Goal: Transaction & Acquisition: Purchase product/service

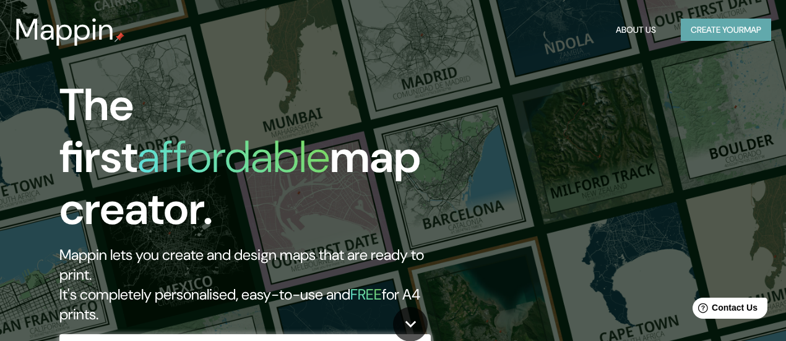
click at [711, 33] on button "Create your map" at bounding box center [726, 30] width 90 height 23
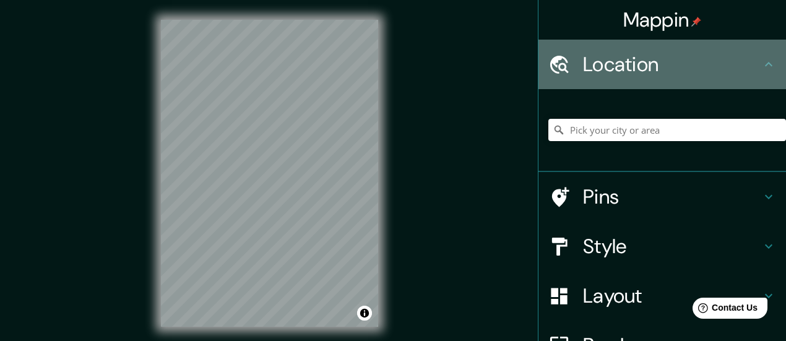
click at [762, 63] on icon at bounding box center [769, 64] width 15 height 15
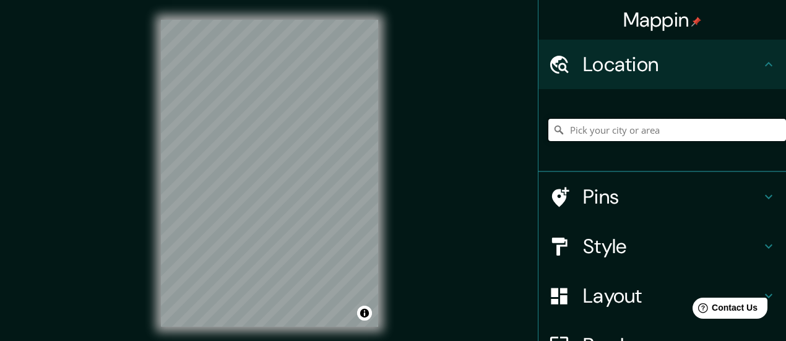
click at [582, 133] on input "Pick your city or area" at bounding box center [668, 130] width 238 height 22
click at [630, 126] on input "Pick your city or area" at bounding box center [668, 130] width 238 height 22
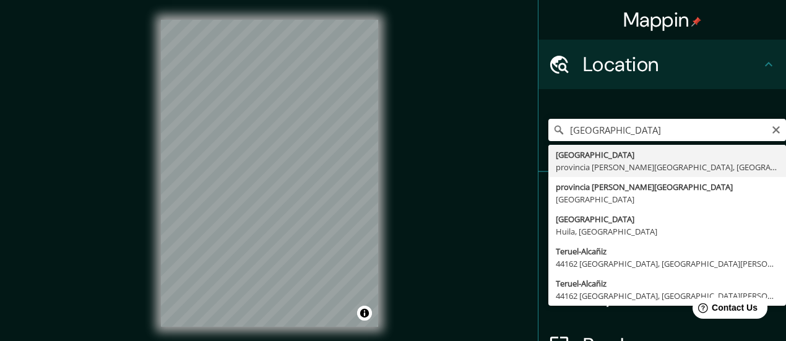
type input "[GEOGRAPHIC_DATA], [GEOGRAPHIC_DATA][PERSON_NAME], [GEOGRAPHIC_DATA]"
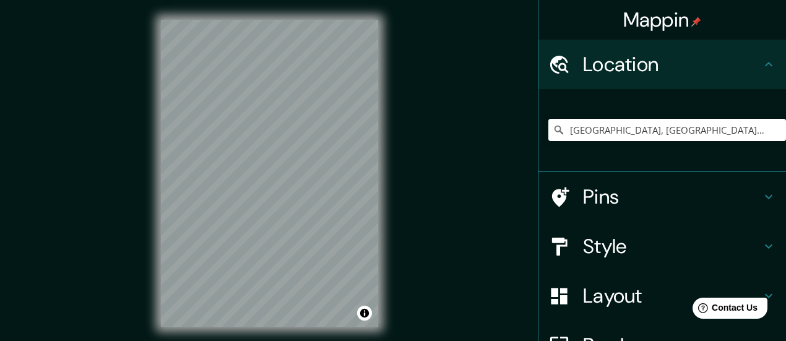
click at [762, 193] on icon at bounding box center [769, 196] width 15 height 15
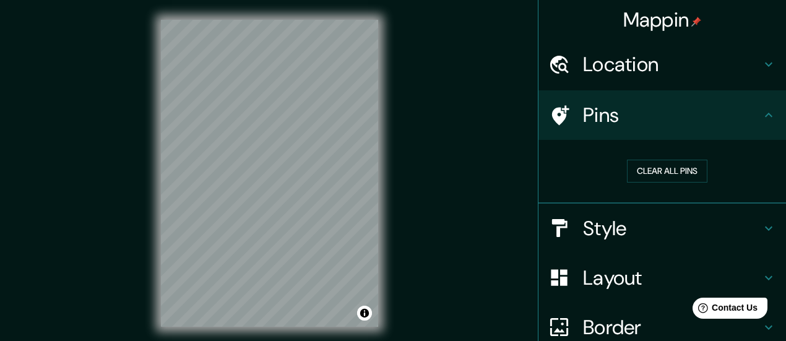
click at [760, 268] on div "Layout" at bounding box center [663, 278] width 248 height 50
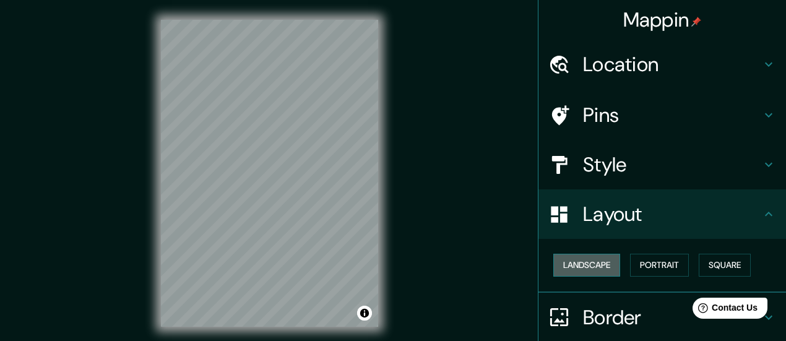
click at [591, 264] on button "Landscape" at bounding box center [587, 265] width 67 height 23
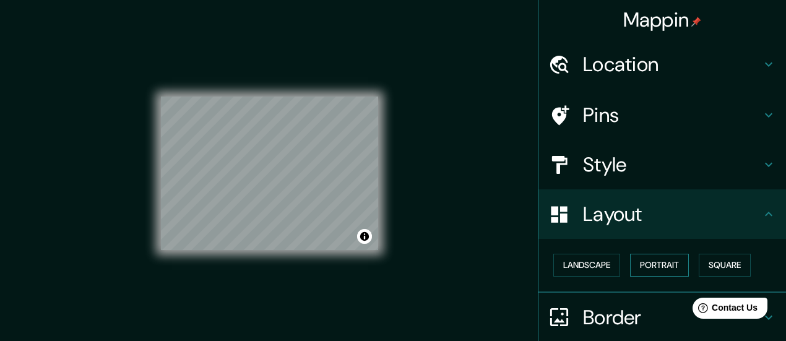
click at [656, 265] on button "Portrait" at bounding box center [659, 265] width 59 height 23
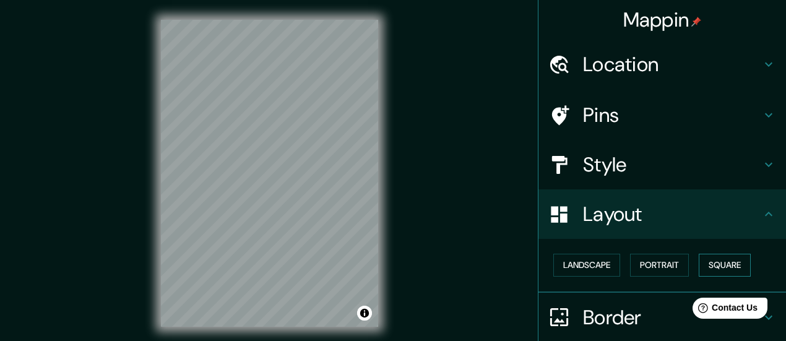
click at [721, 263] on button "Square" at bounding box center [725, 265] width 52 height 23
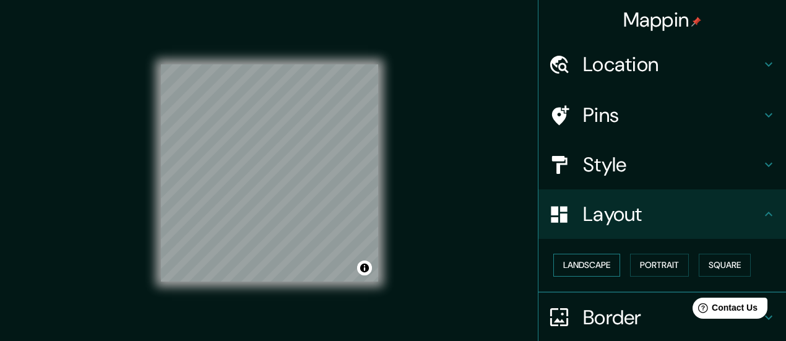
click at [596, 258] on button "Landscape" at bounding box center [587, 265] width 67 height 23
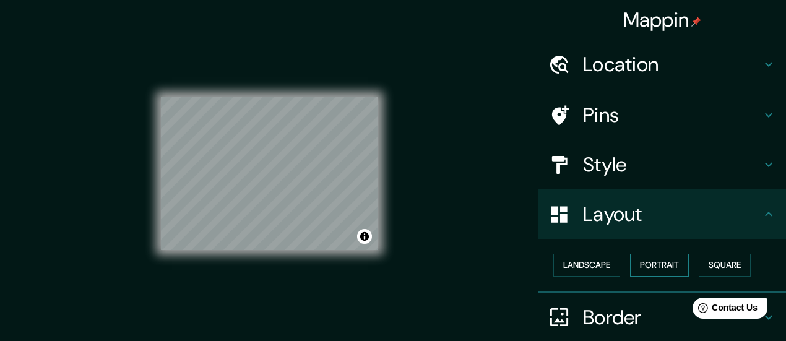
click at [630, 262] on button "Portrait" at bounding box center [659, 265] width 59 height 23
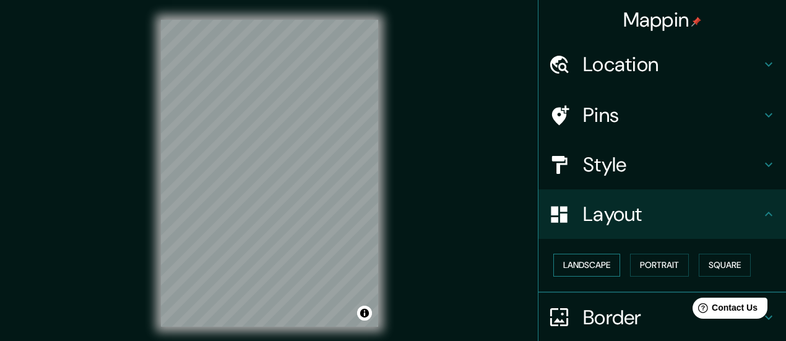
click at [594, 259] on button "Landscape" at bounding box center [587, 265] width 67 height 23
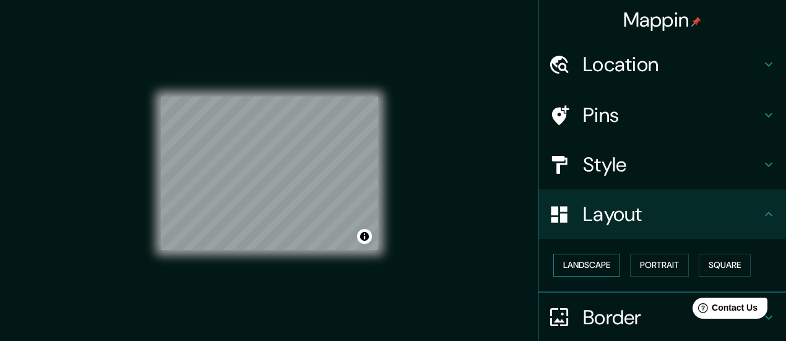
scroll to position [62, 0]
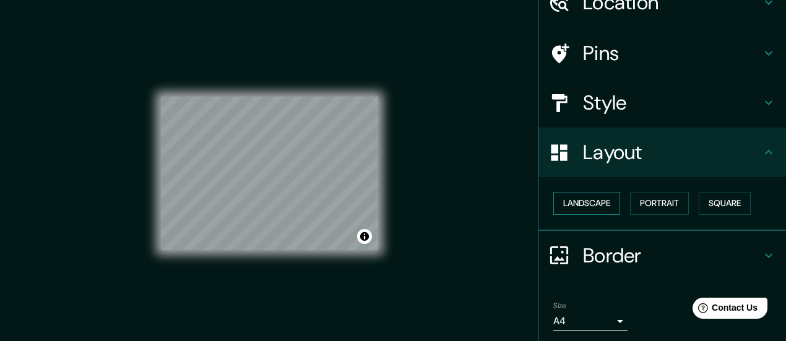
click at [594, 259] on h4 "Border" at bounding box center [672, 255] width 178 height 25
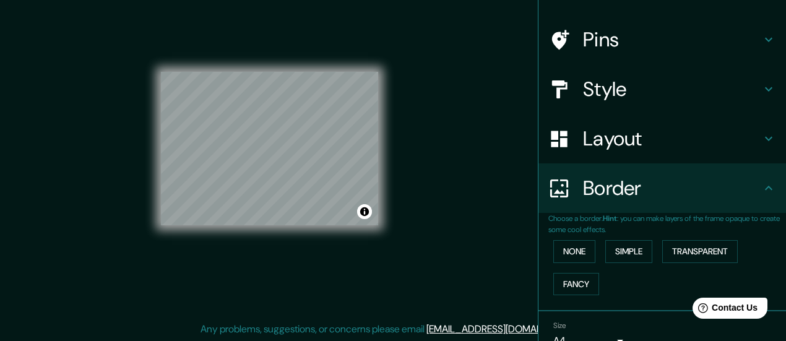
scroll to position [74, 0]
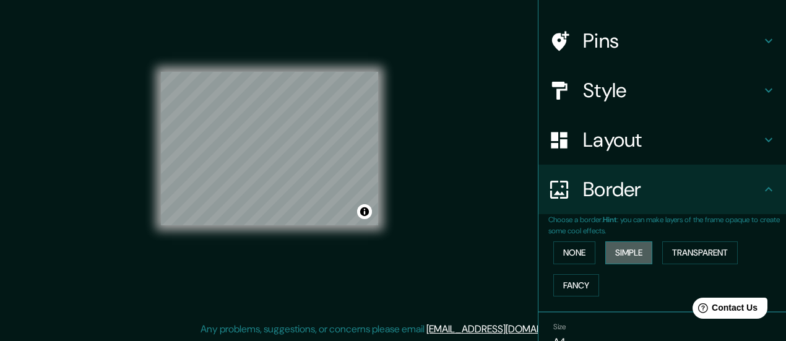
click at [623, 254] on button "Simple" at bounding box center [629, 252] width 47 height 23
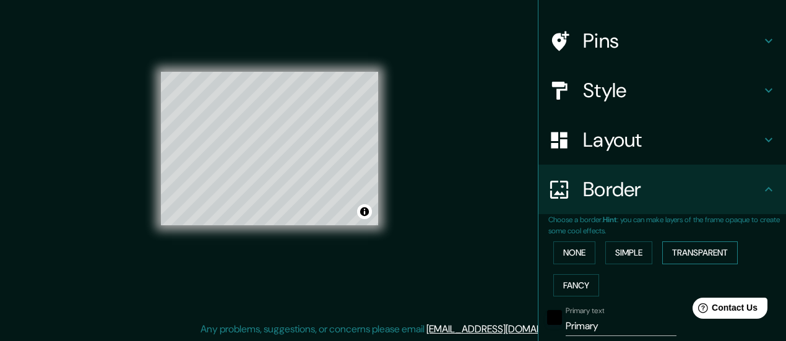
click at [677, 253] on button "Transparent" at bounding box center [701, 252] width 76 height 23
click at [572, 282] on button "Fancy" at bounding box center [577, 285] width 46 height 23
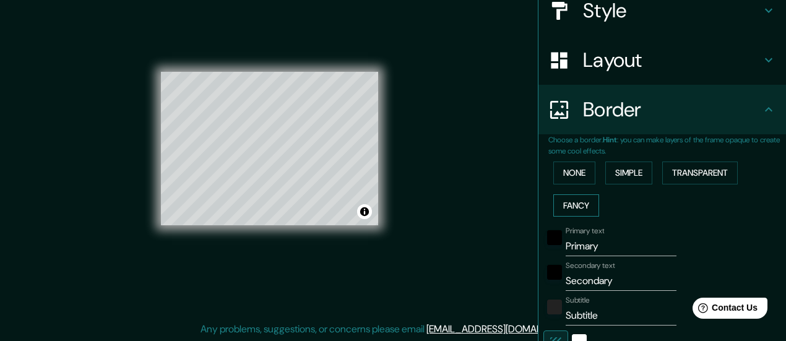
scroll to position [198, 0]
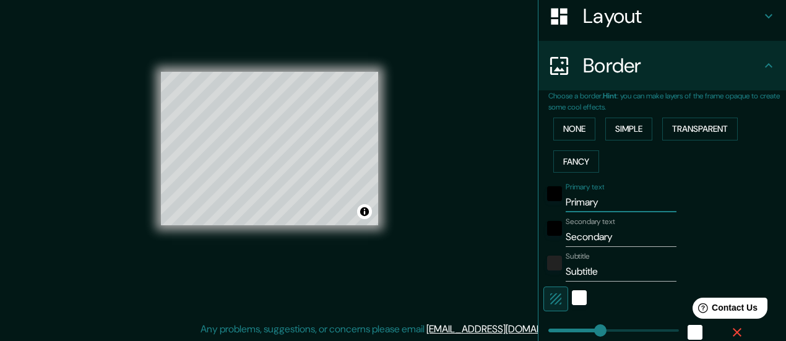
drag, startPoint x: 601, startPoint y: 204, endPoint x: 484, endPoint y: 189, distance: 117.4
click at [491, 189] on div "Mappin Location [GEOGRAPHIC_DATA], [GEOGRAPHIC_DATA][PERSON_NAME], [GEOGRAPHIC_…" at bounding box center [393, 158] width 786 height 367
type input "T"
type input "140"
type input "28"
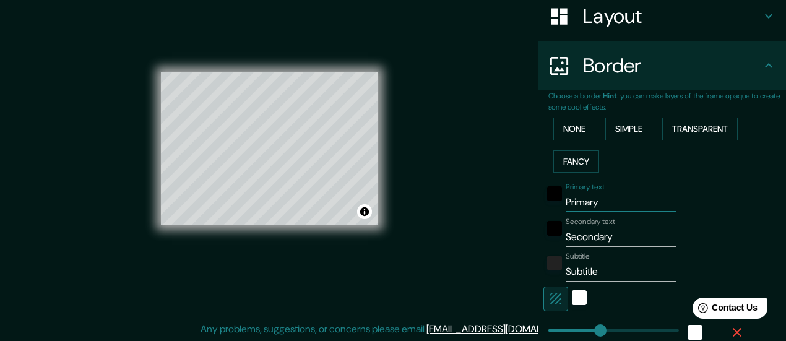
type input "28"
type input "14"
type input "Te"
type input "140"
type input "28"
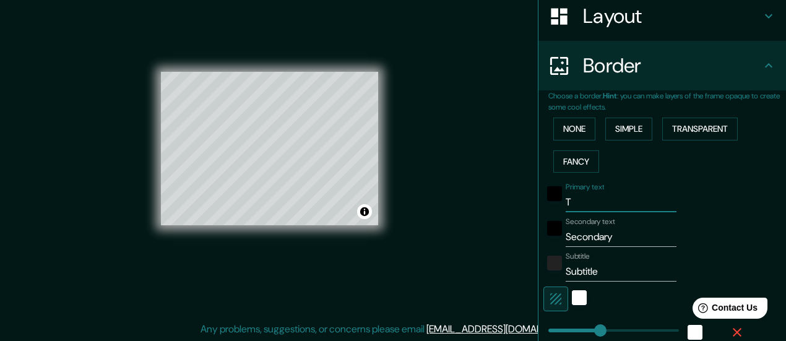
type input "28"
type input "14"
type input "Ter"
type input "140"
type input "28"
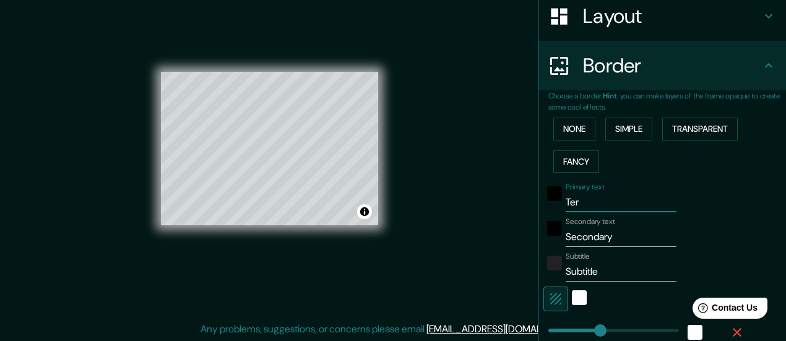
type input "28"
type input "14"
type input "Teru"
type input "140"
type input "28"
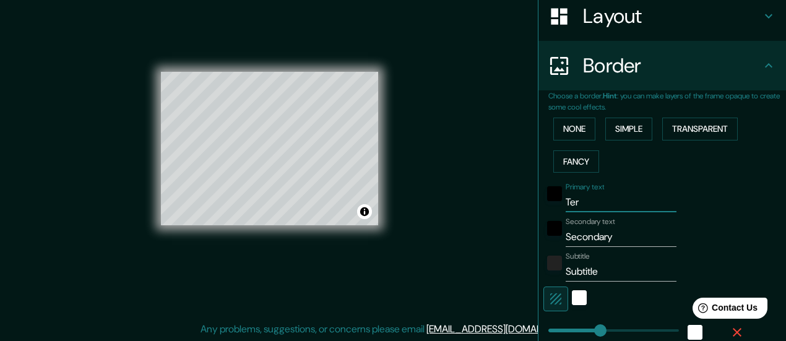
type input "28"
type input "14"
type input "Terue"
type input "140"
type input "28"
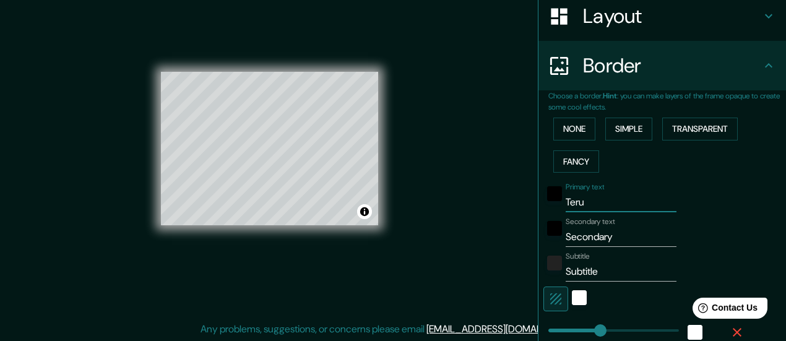
type input "28"
type input "14"
type input "[GEOGRAPHIC_DATA]"
type input "140"
type input "28"
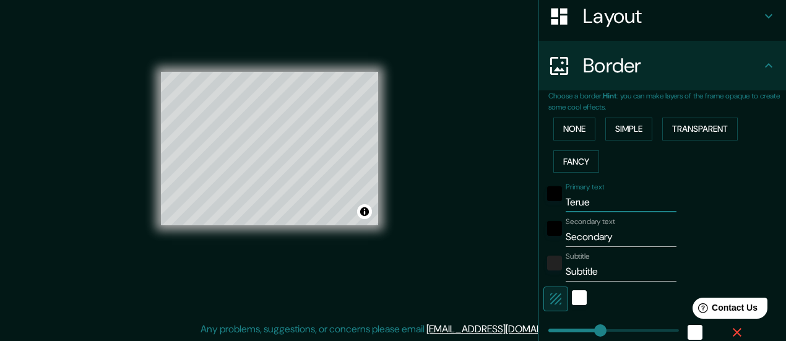
type input "28"
type input "14"
type input "[GEOGRAPHIC_DATA]"
click at [619, 238] on input "Secondary" at bounding box center [621, 237] width 111 height 20
click at [608, 259] on div "Subtitle Subtitle" at bounding box center [621, 267] width 111 height 30
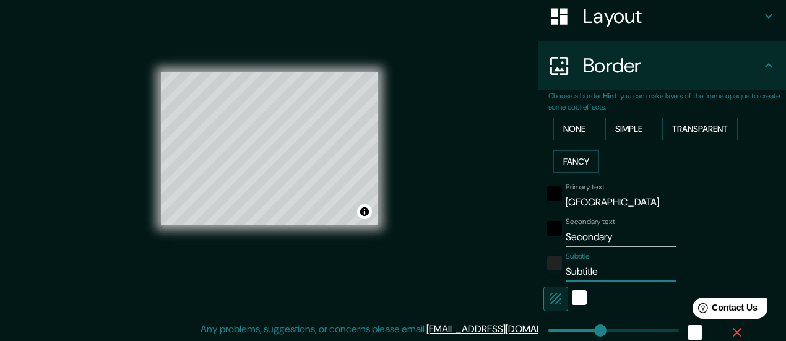
click at [614, 271] on input "Subtitle" at bounding box center [621, 272] width 111 height 20
drag, startPoint x: 606, startPoint y: 272, endPoint x: 492, endPoint y: 257, distance: 115.5
click at [492, 257] on div "Mappin Location [GEOGRAPHIC_DATA], [GEOGRAPHIC_DATA][PERSON_NAME], [GEOGRAPHIC_…" at bounding box center [393, 158] width 786 height 367
type input "a"
type input "140"
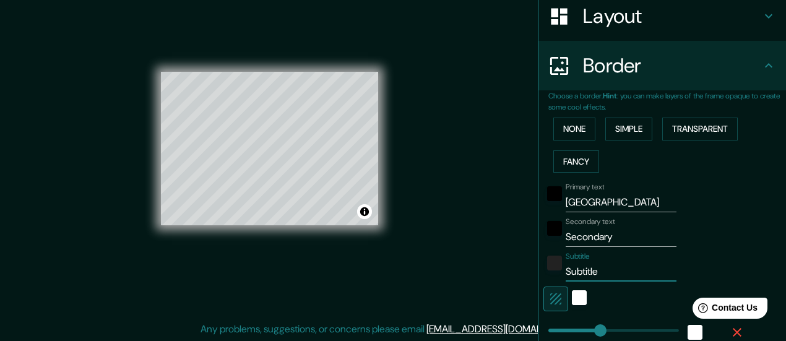
type input "28"
type input "14"
type input "au"
type input "140"
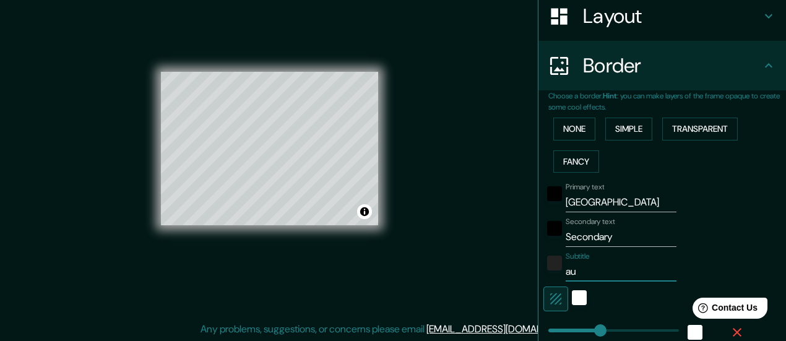
type input "28"
type input "14"
type input "aut"
type input "140"
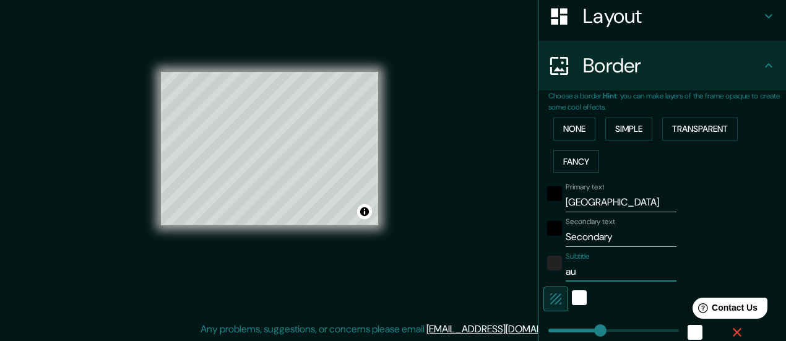
type input "28"
type input "14"
type input "auto"
type input "140"
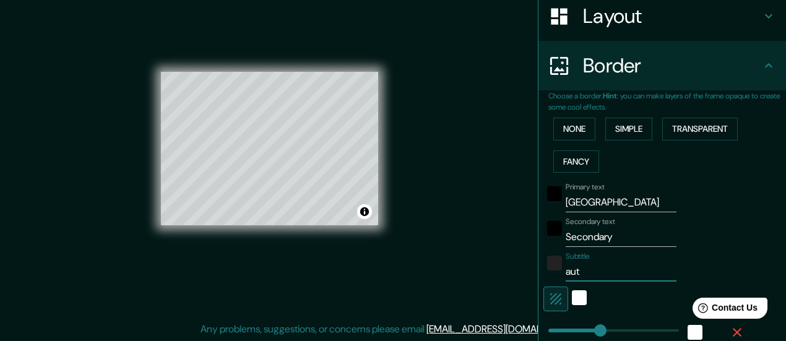
type input "28"
type input "14"
type input "autor"
type input "140"
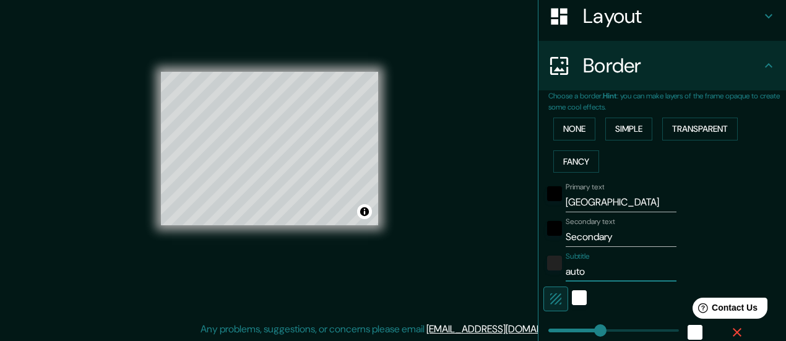
type input "28"
type input "14"
type input "autor"
click at [572, 298] on div "white" at bounding box center [579, 297] width 15 height 15
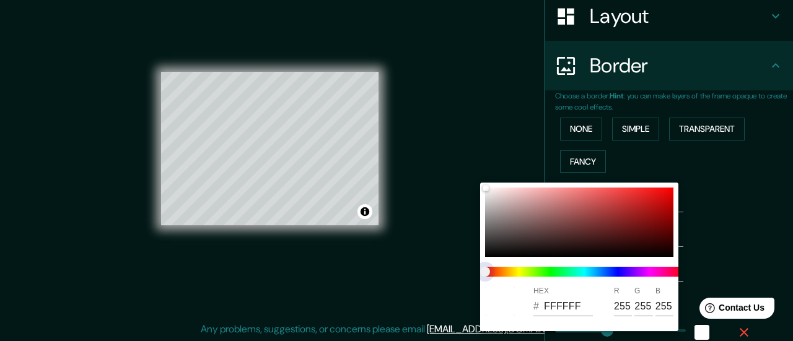
type input "140"
type input "28"
type input "14"
click at [490, 272] on span "color slider" at bounding box center [485, 272] width 10 height 10
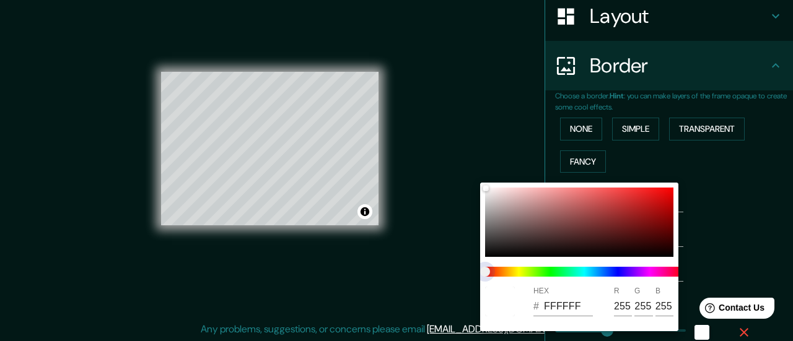
type input "140"
type input "28"
type input "14"
type input "140"
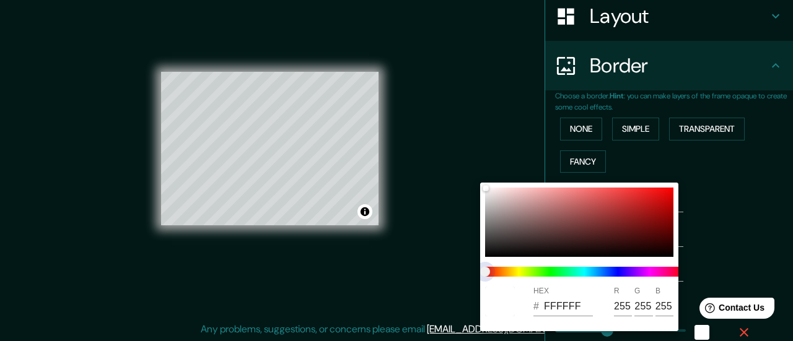
type input "28"
type input "14"
type input "140"
type input "28"
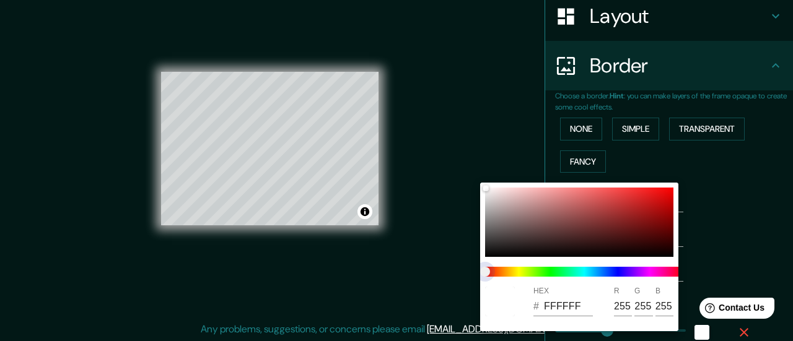
type input "28"
type input "14"
type input "140"
type input "28"
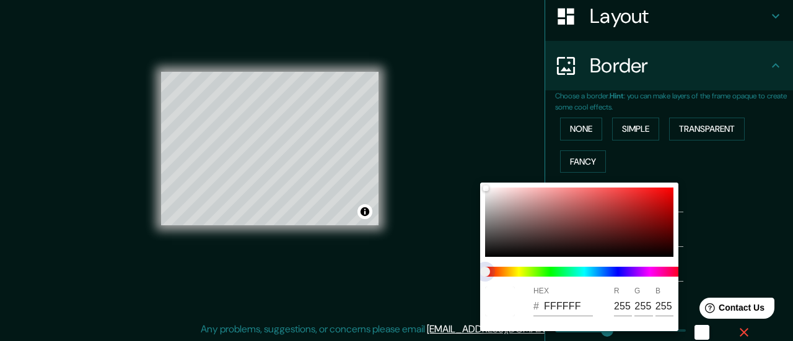
type input "14"
type input "140"
type input "28"
type input "14"
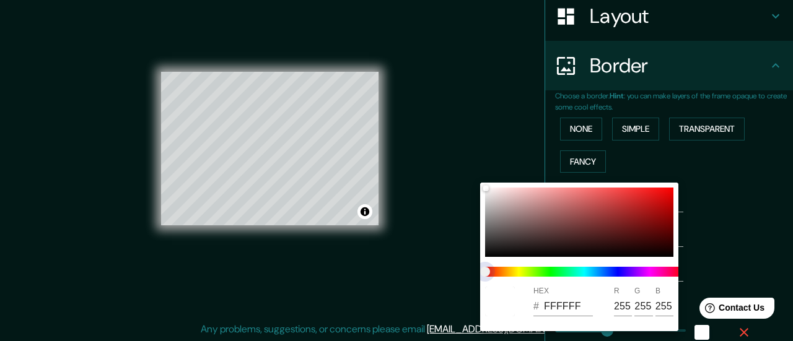
drag, startPoint x: 483, startPoint y: 268, endPoint x: 529, endPoint y: 273, distance: 46.7
click at [514, 273] on span at bounding box center [584, 272] width 198 height 10
type input "140"
type input "28"
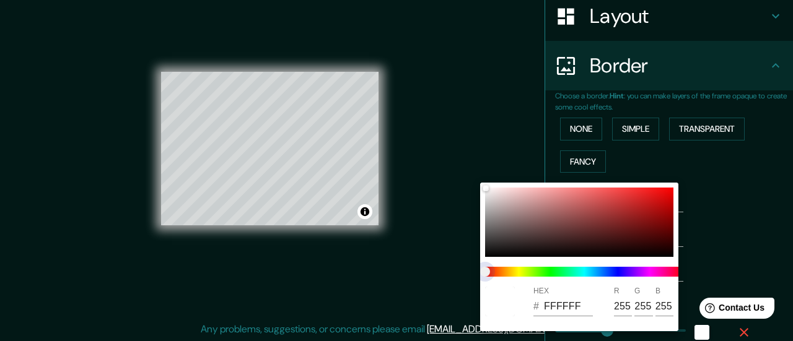
type input "14"
type input "140"
type input "28"
type input "14"
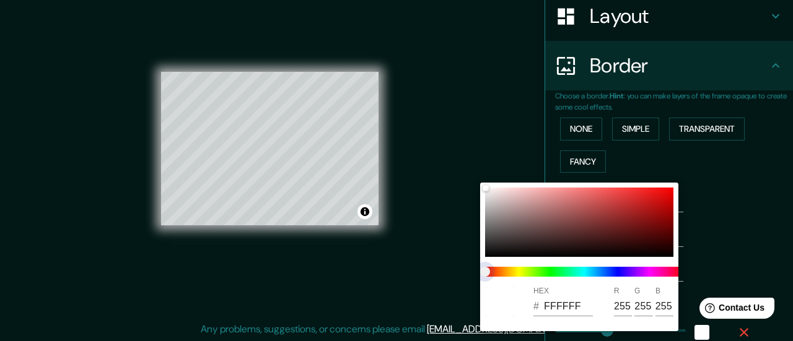
click at [644, 276] on span at bounding box center [584, 272] width 198 height 10
click at [603, 199] on div at bounding box center [579, 222] width 188 height 69
type input "140"
type input "28"
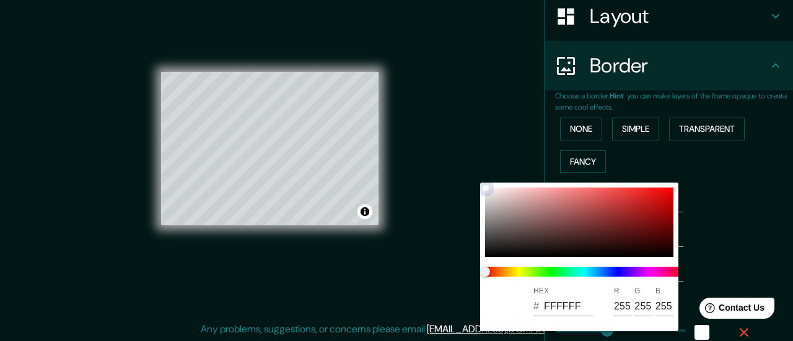
type input "14"
type input "D54F4F"
type input "213"
type input "79"
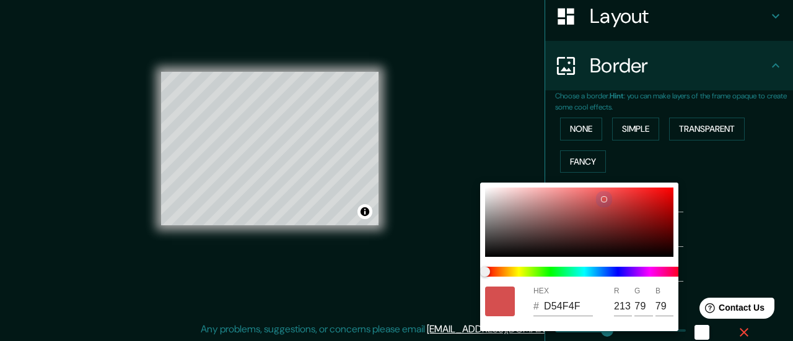
click at [505, 214] on div at bounding box center [579, 222] width 188 height 69
type input "140"
type input "28"
type input "14"
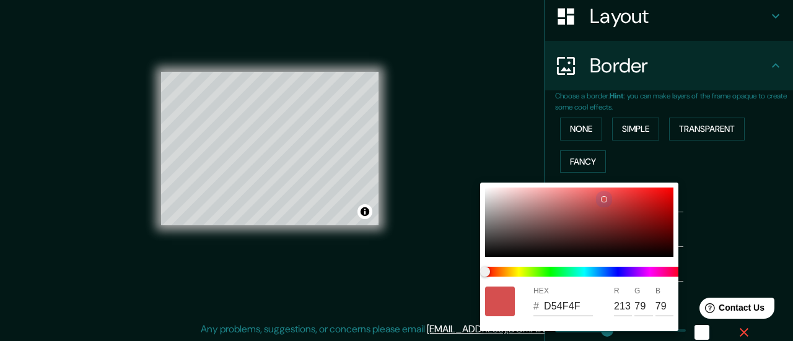
type input "A08F8F"
type input "160"
type input "143"
click at [486, 194] on div at bounding box center [579, 222] width 188 height 69
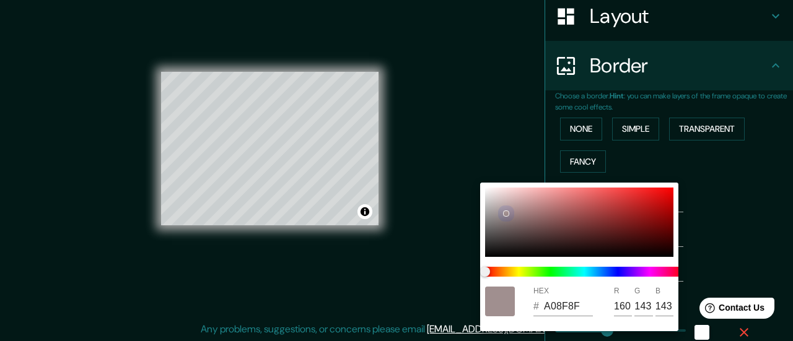
type input "140"
type input "28"
type input "14"
type input "E7E6E6"
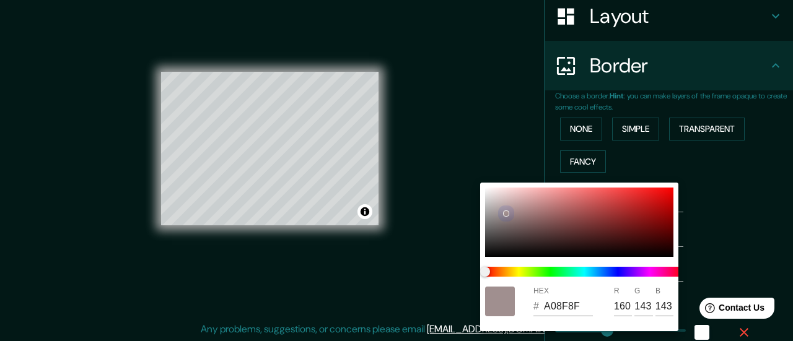
type input "231"
type input "230"
click at [493, 194] on div at bounding box center [579, 222] width 188 height 69
type input "140"
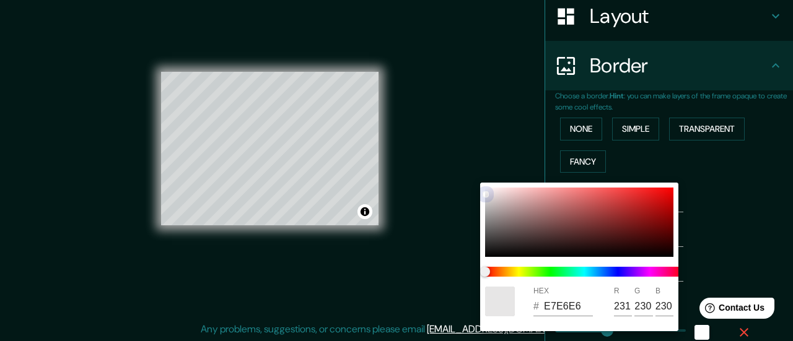
type input "28"
type input "14"
type input "E7DDDD"
type input "221"
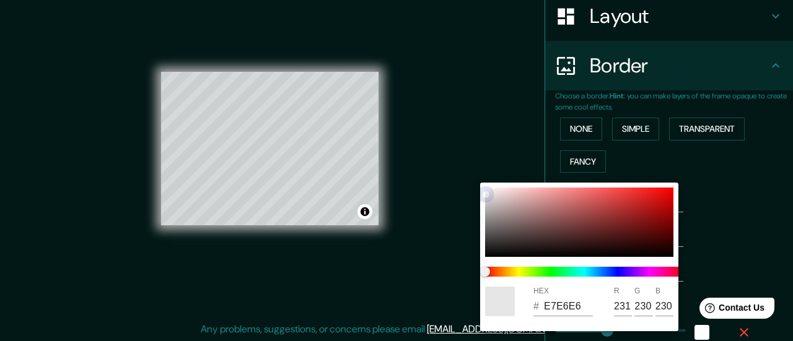
type input "221"
click at [500, 202] on div at bounding box center [579, 222] width 188 height 69
type input "140"
type input "28"
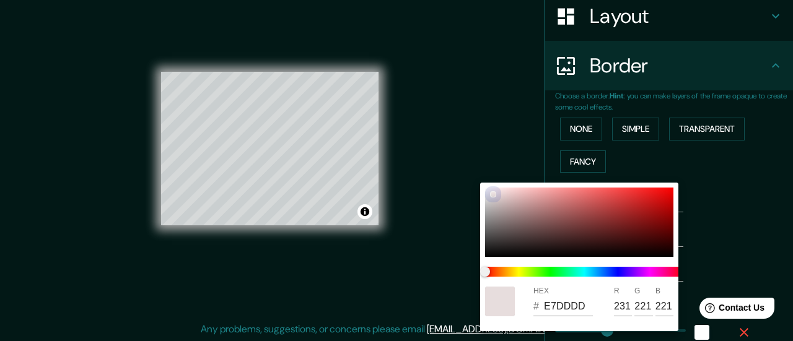
type input "14"
type input "C7B7B7"
type input "199"
type input "183"
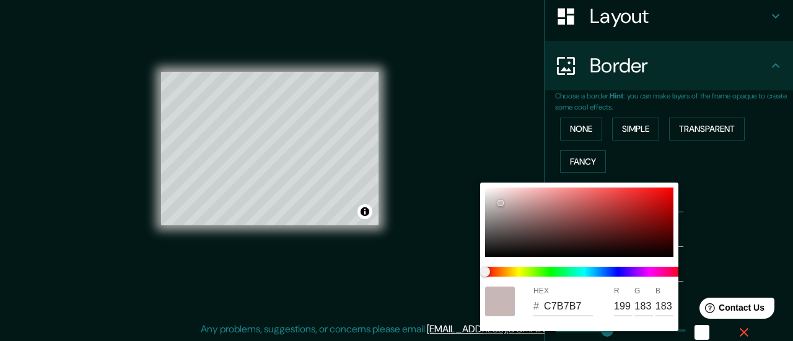
click at [722, 179] on div at bounding box center [396, 170] width 793 height 341
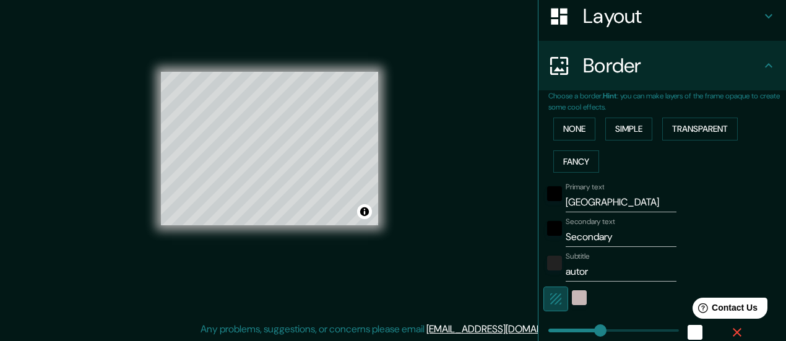
click at [550, 295] on icon "button" at bounding box center [556, 299] width 15 height 15
type input "140"
type input "28"
type input "14"
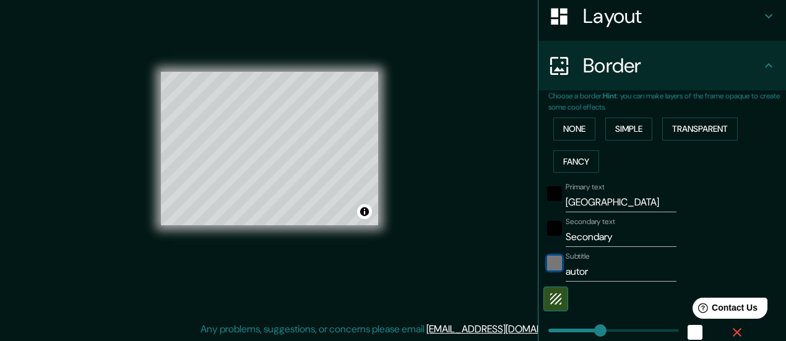
click at [547, 263] on div "color-222222" at bounding box center [554, 263] width 15 height 15
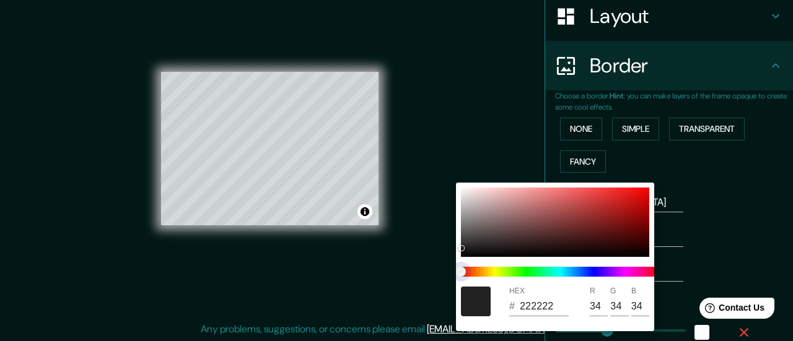
type input "140"
type input "28"
type input "14"
type input "212121"
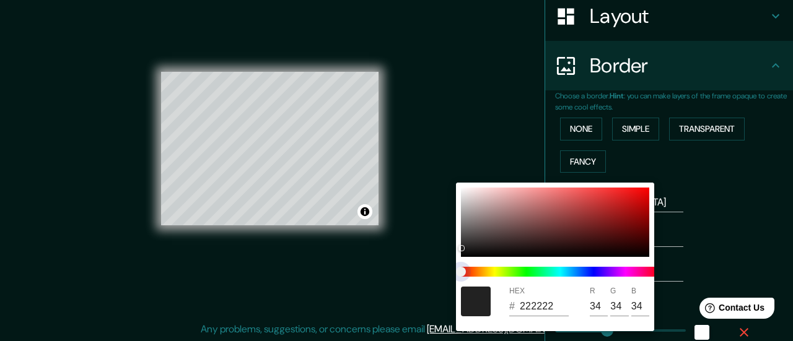
type input "33"
click at [581, 272] on span at bounding box center [560, 272] width 198 height 10
type input "140"
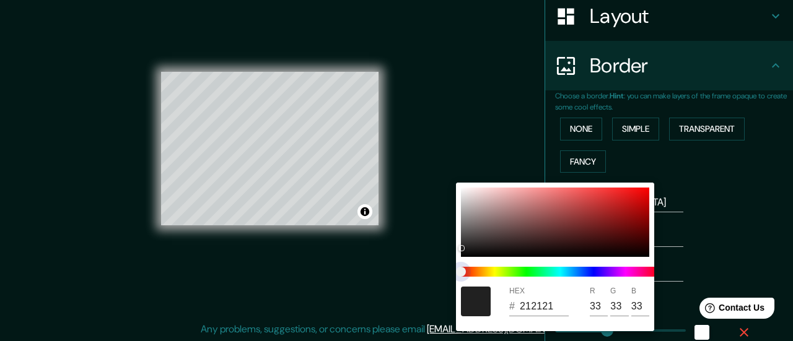
type input "28"
type input "14"
click at [589, 273] on span at bounding box center [560, 272] width 198 height 10
type input "140"
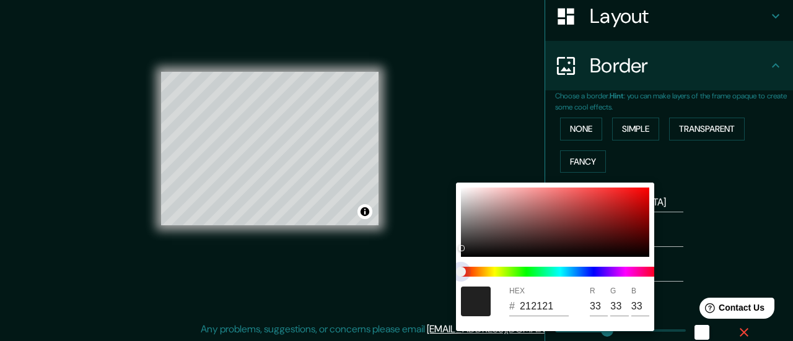
type input "28"
type input "14"
type input "140"
type input "28"
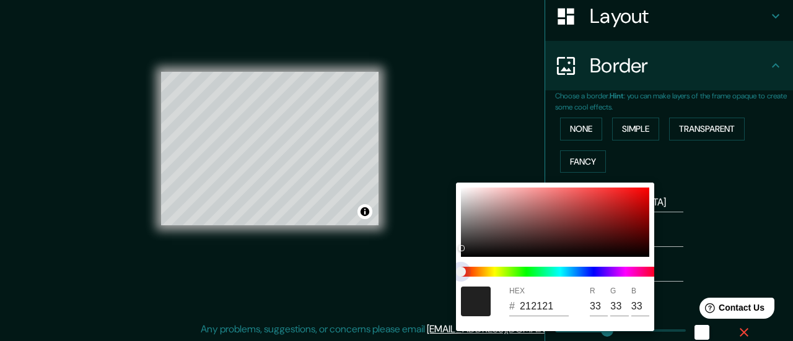
type input "28"
type input "14"
type input "140"
type input "28"
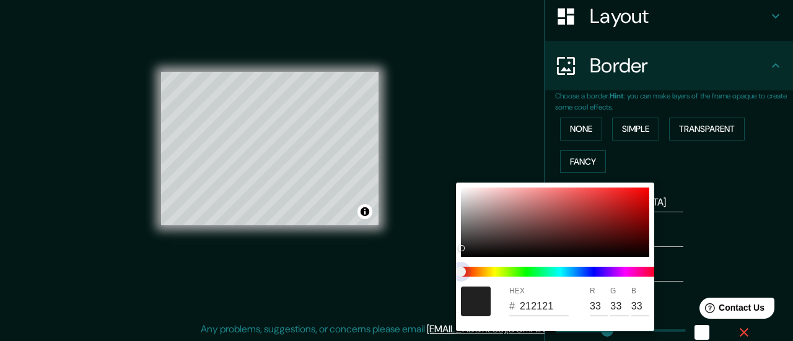
type input "14"
type input "140"
type input "28"
type input "14"
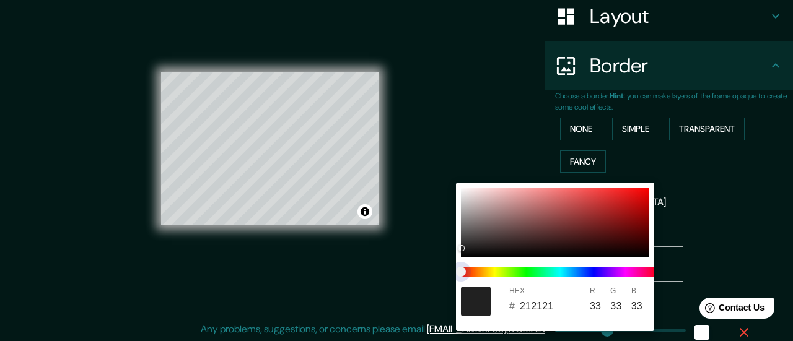
type input "140"
type input "28"
type input "14"
type input "140"
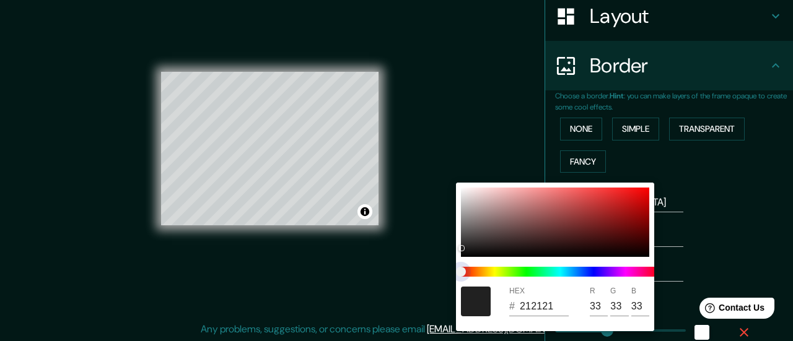
type input "28"
type input "14"
drag, startPoint x: 466, startPoint y: 271, endPoint x: 619, endPoint y: 272, distance: 153.6
click at [618, 272] on span at bounding box center [560, 272] width 198 height 10
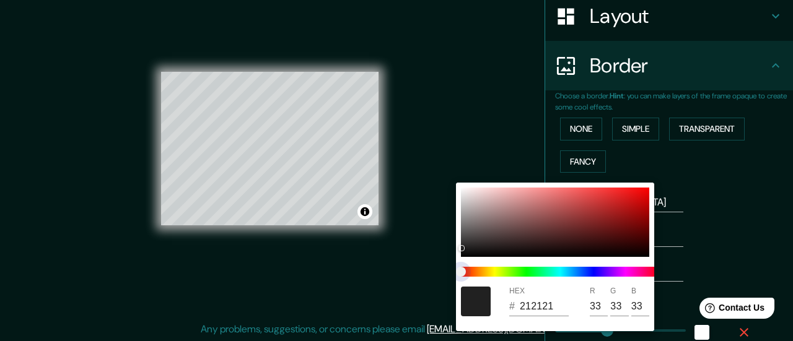
type input "140"
type input "28"
type input "14"
type input "140"
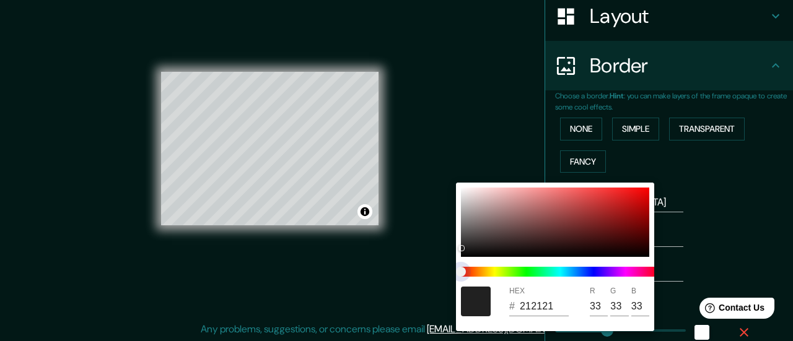
type input "28"
type input "14"
click at [589, 276] on span at bounding box center [560, 272] width 198 height 10
type input "140"
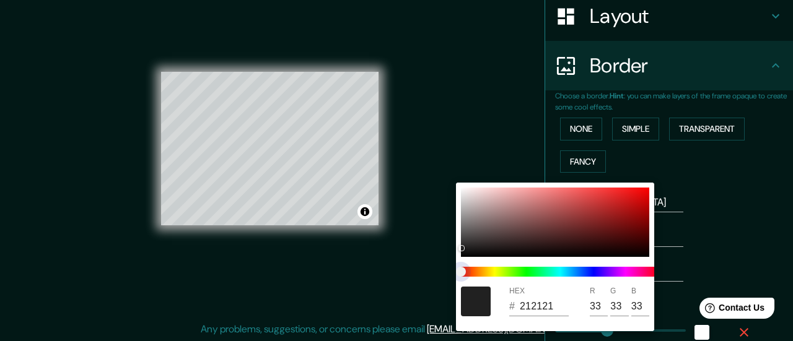
type input "28"
type input "14"
click at [589, 276] on span at bounding box center [560, 272] width 198 height 10
click at [551, 209] on div at bounding box center [555, 222] width 188 height 69
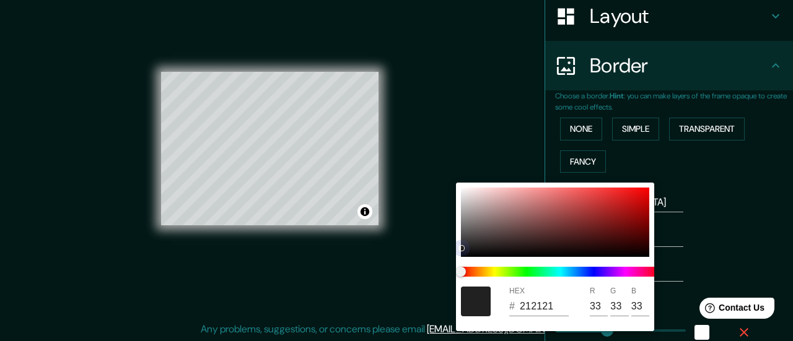
type input "140"
type input "28"
type input "14"
type input "B25C5C"
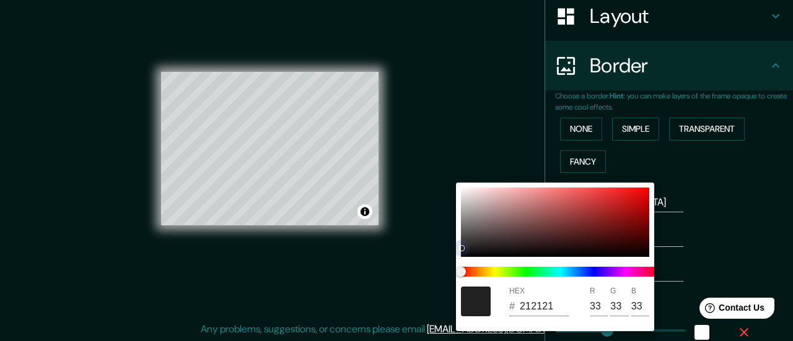
type input "178"
type input "92"
type input "140"
type input "28"
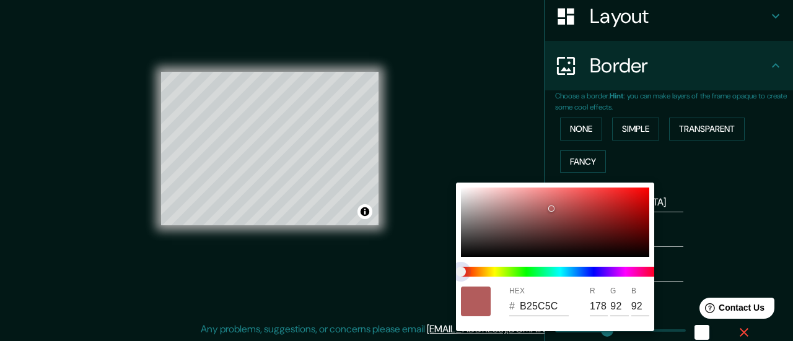
type input "28"
type input "14"
type input "5D68B3"
type input "93"
type input "104"
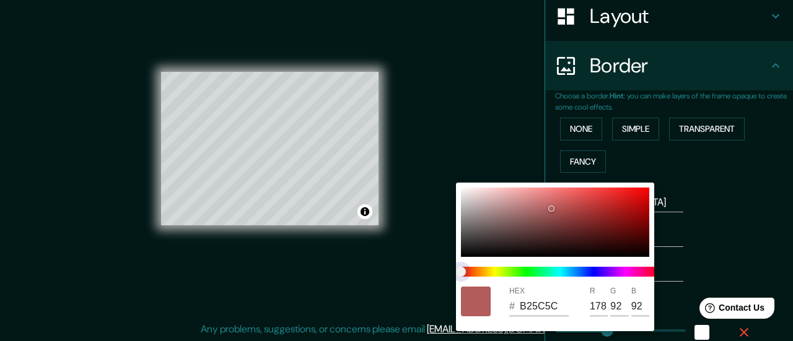
type input "179"
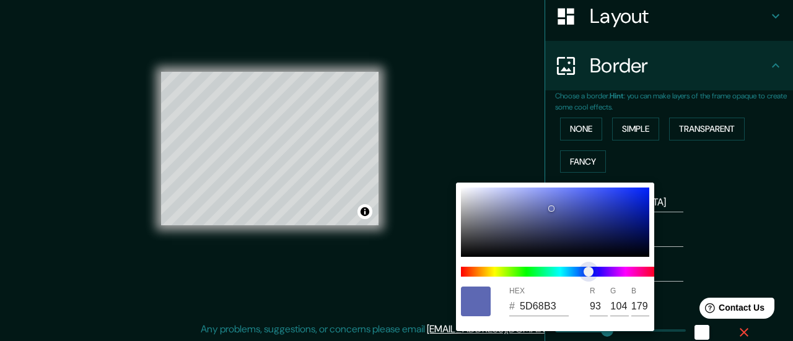
click at [588, 274] on span at bounding box center [560, 272] width 198 height 10
click at [477, 298] on div at bounding box center [476, 302] width 30 height 30
click at [750, 205] on div at bounding box center [396, 170] width 793 height 341
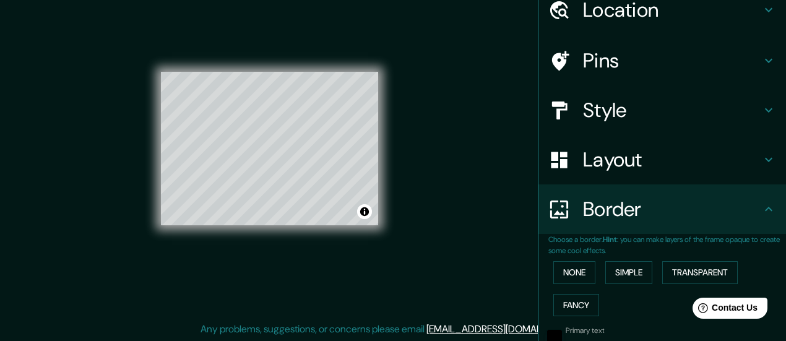
scroll to position [12, 0]
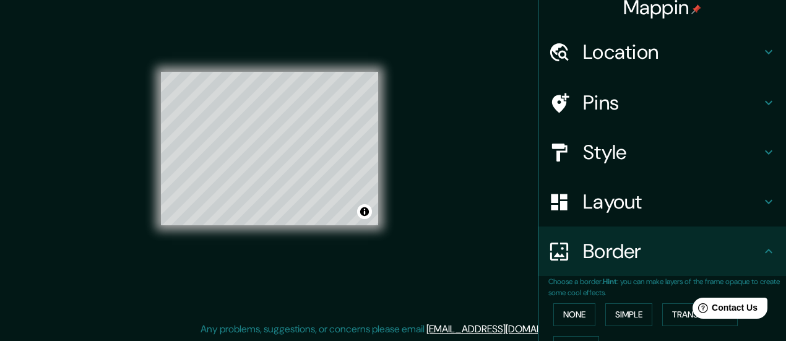
click at [605, 202] on h4 "Layout" at bounding box center [672, 201] width 178 height 25
type input "140"
type input "28"
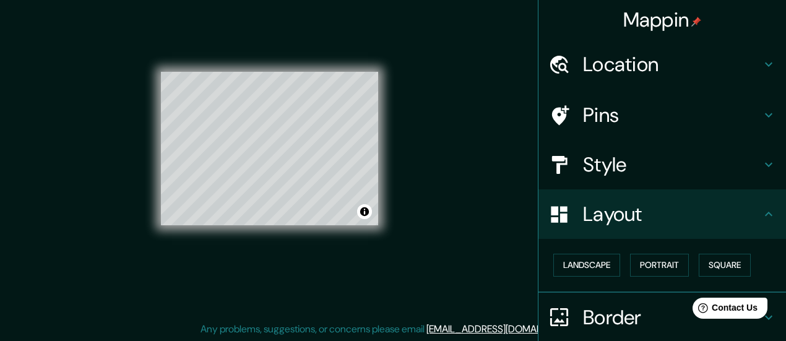
scroll to position [0, 0]
click at [606, 175] on h4 "Style" at bounding box center [672, 164] width 178 height 25
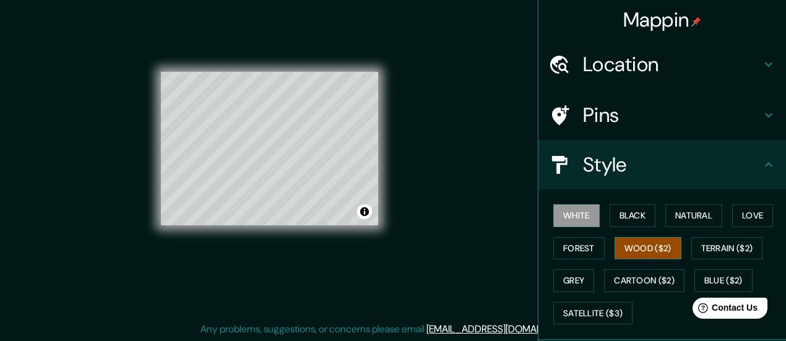
click at [630, 249] on button "Wood ($2)" at bounding box center [648, 248] width 67 height 23
click at [564, 247] on button "Forest" at bounding box center [579, 248] width 51 height 23
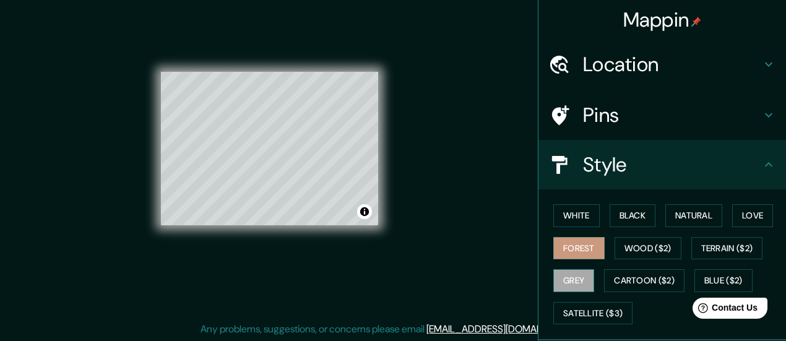
click at [573, 274] on button "Grey" at bounding box center [574, 280] width 41 height 23
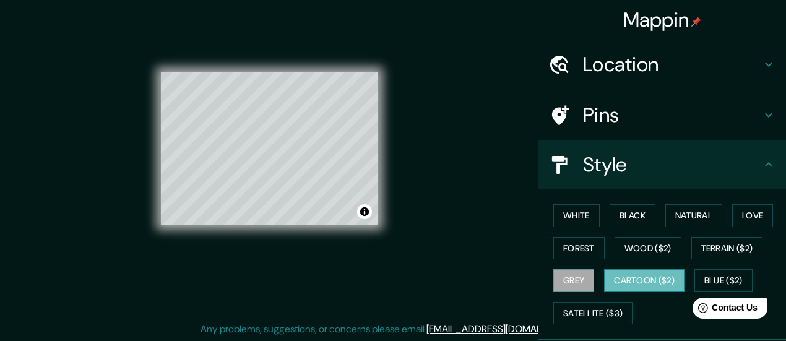
click at [646, 279] on button "Cartoon ($2)" at bounding box center [644, 280] width 80 height 23
click at [728, 280] on button "Blue ($2)" at bounding box center [724, 280] width 58 height 23
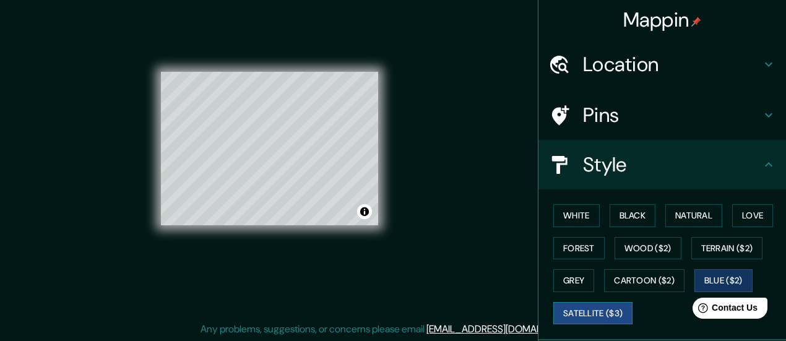
click at [594, 308] on button "Satellite ($3)" at bounding box center [593, 313] width 79 height 23
click at [732, 245] on button "Terrain ($2)" at bounding box center [728, 248] width 72 height 23
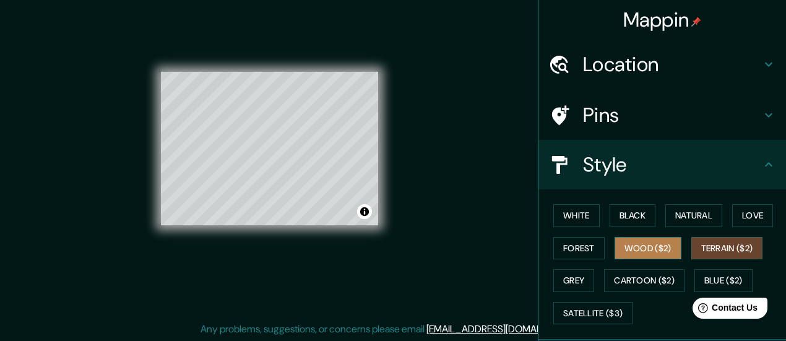
click at [637, 248] on button "Wood ($2)" at bounding box center [648, 248] width 67 height 23
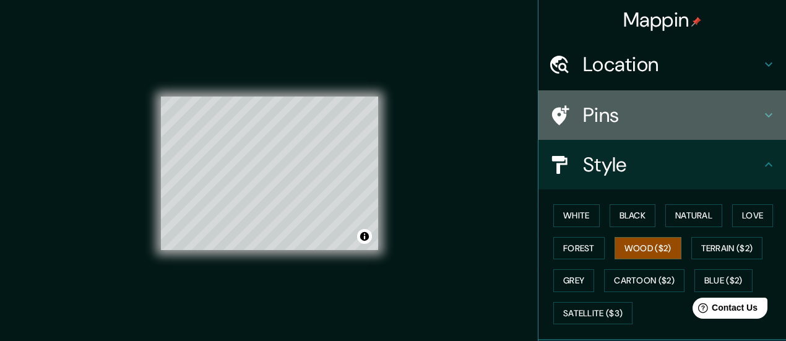
click at [763, 115] on icon at bounding box center [769, 115] width 15 height 15
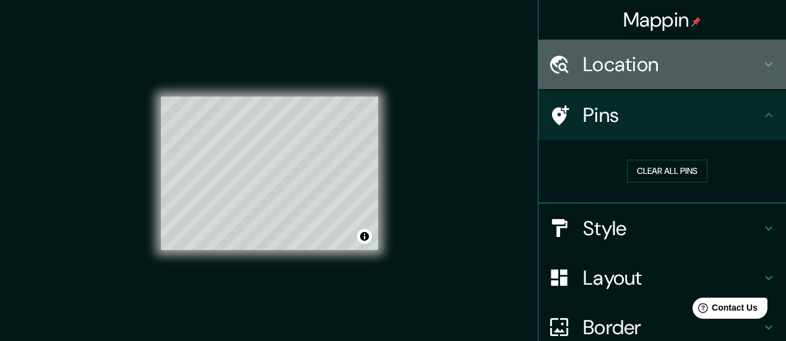
click at [754, 73] on h4 "Location" at bounding box center [672, 64] width 178 height 25
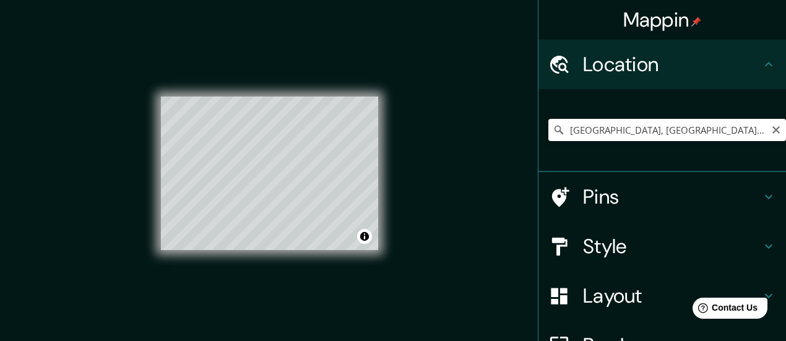
click at [671, 136] on input "[GEOGRAPHIC_DATA], [GEOGRAPHIC_DATA][PERSON_NAME], [GEOGRAPHIC_DATA]" at bounding box center [668, 130] width 238 height 22
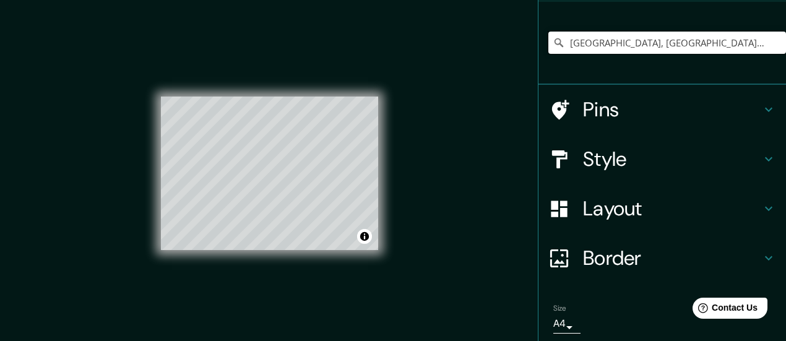
scroll to position [124, 0]
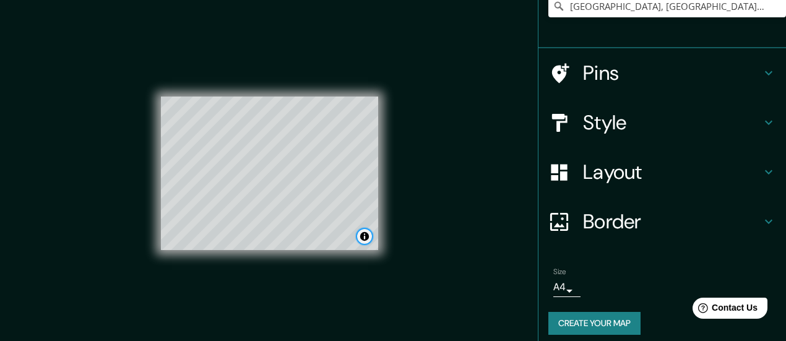
click at [362, 237] on button "Toggle attribution" at bounding box center [364, 236] width 15 height 15
